Goal: Entertainment & Leisure: Consume media (video, audio)

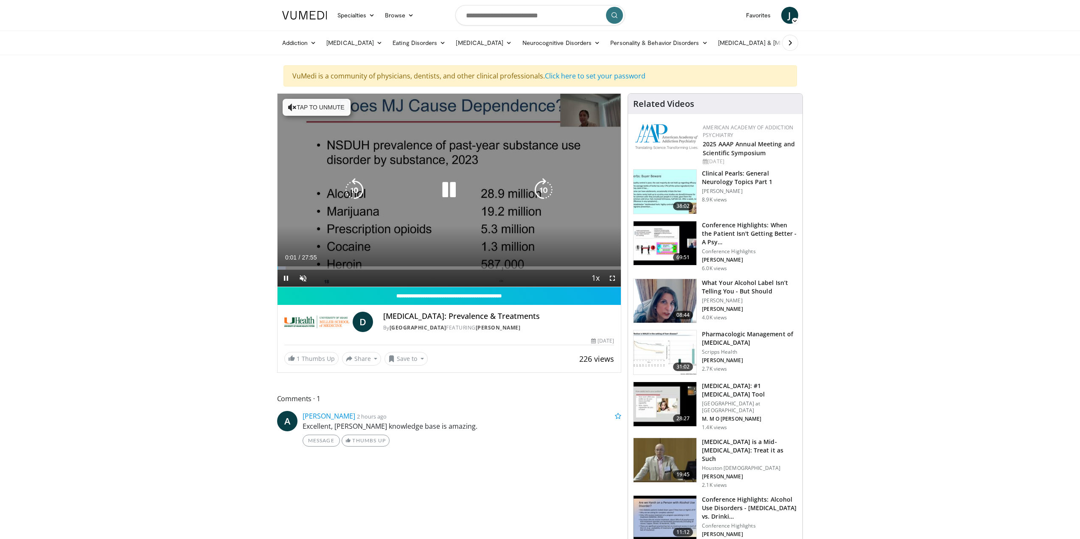
click at [293, 107] on icon "Video Player" at bounding box center [292, 107] width 8 height 8
click at [448, 189] on icon "Video Player" at bounding box center [449, 190] width 24 height 24
